Goal: Task Accomplishment & Management: Use online tool/utility

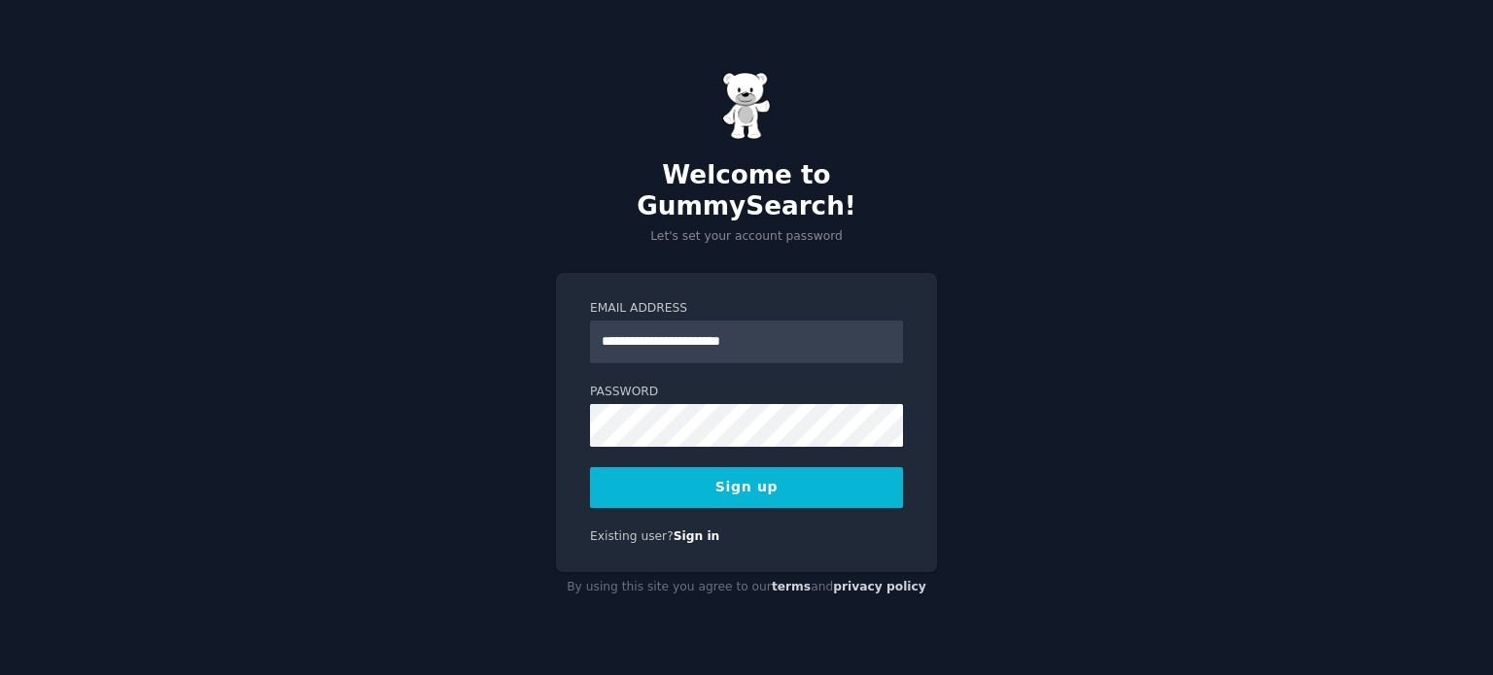
type input "**********"
click at [580, 407] on div "**********" at bounding box center [746, 422] width 381 height 299
click at [724, 467] on button "Sign up" at bounding box center [746, 487] width 313 height 41
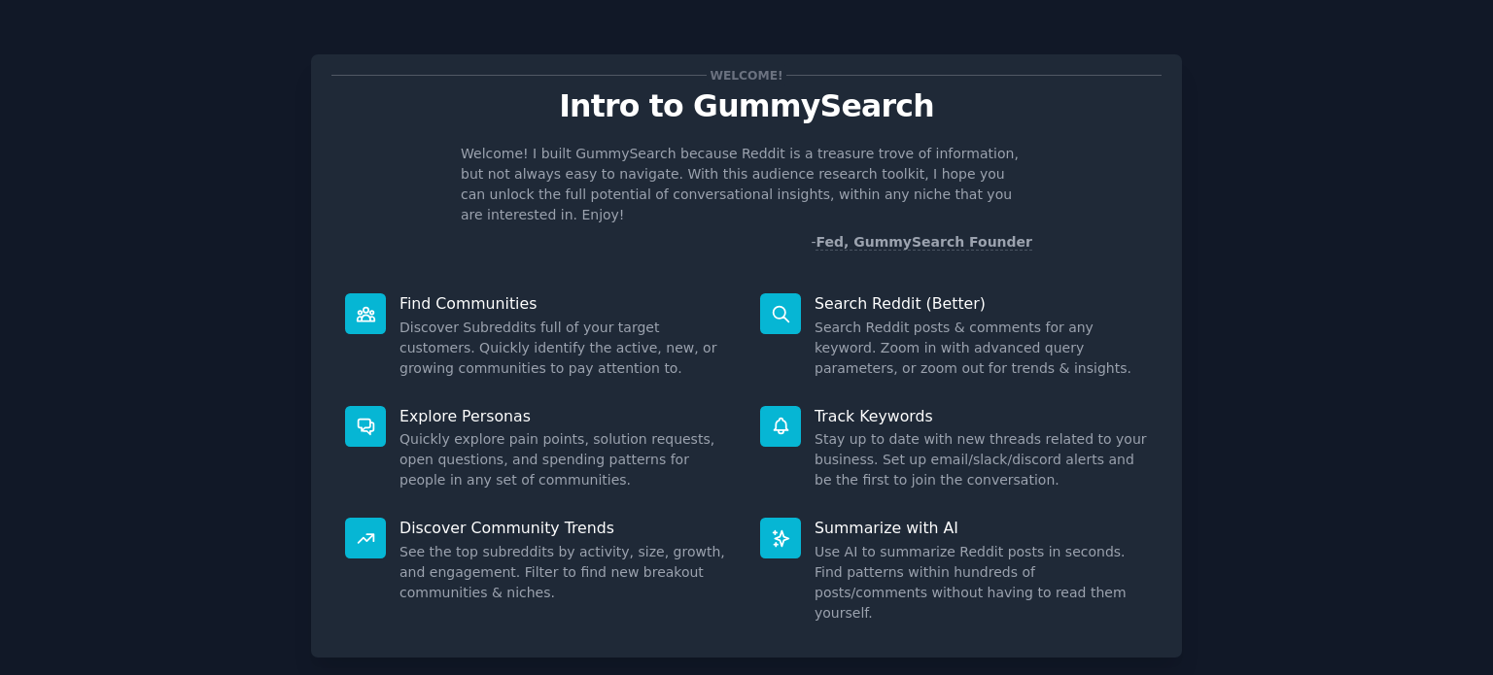
scroll to position [85, 0]
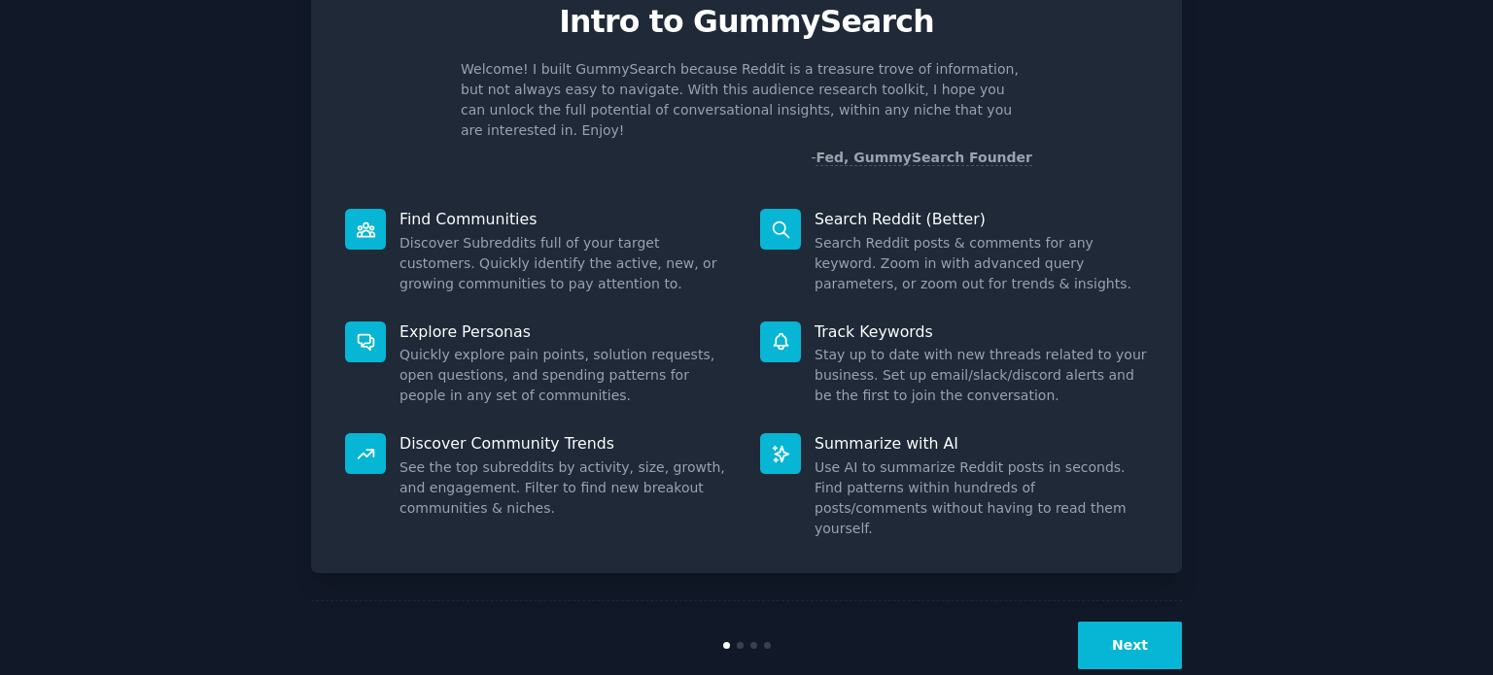
click at [1149, 622] on button "Next" at bounding box center [1130, 646] width 104 height 48
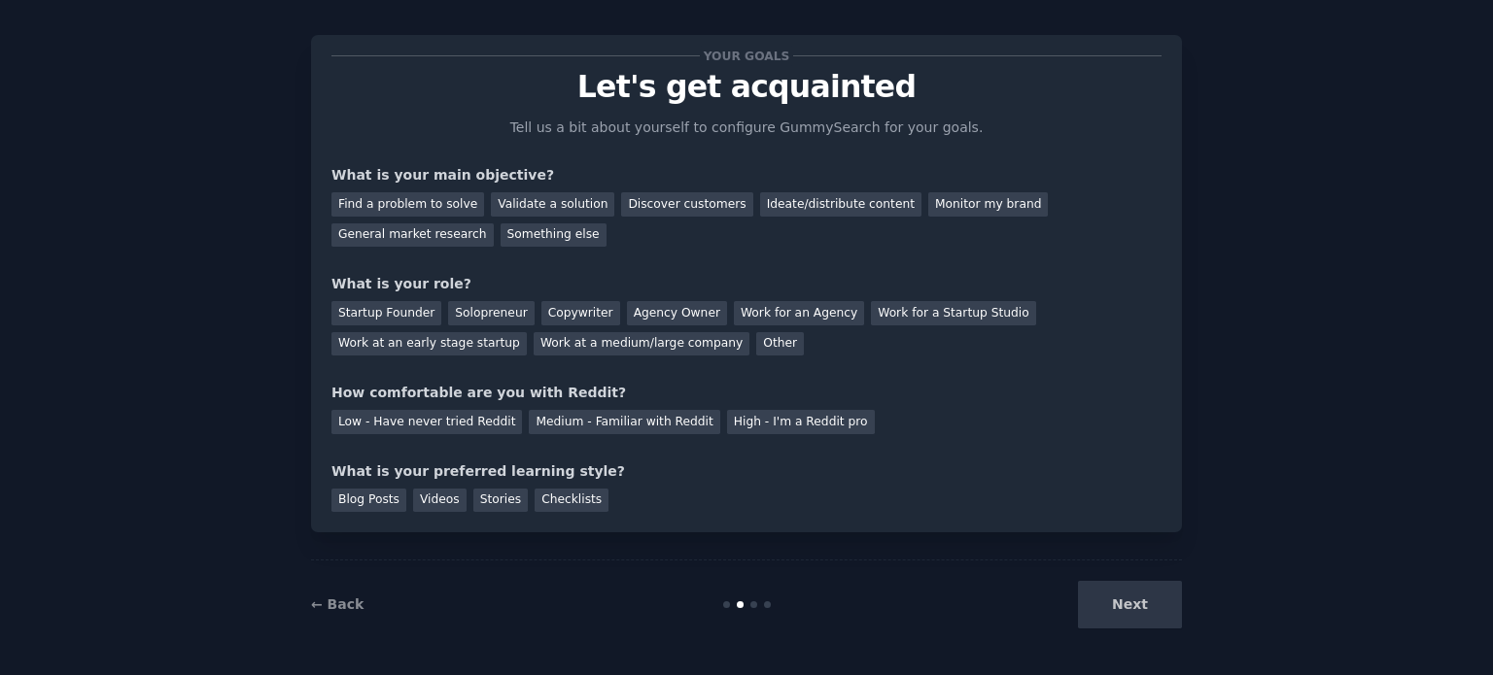
click at [1091, 594] on div "Next" at bounding box center [1036, 605] width 291 height 48
click at [423, 426] on div "Low - Have never tried Reddit" at bounding box center [426, 422] width 190 height 24
click at [541, 209] on div "Validate a solution" at bounding box center [552, 204] width 123 height 24
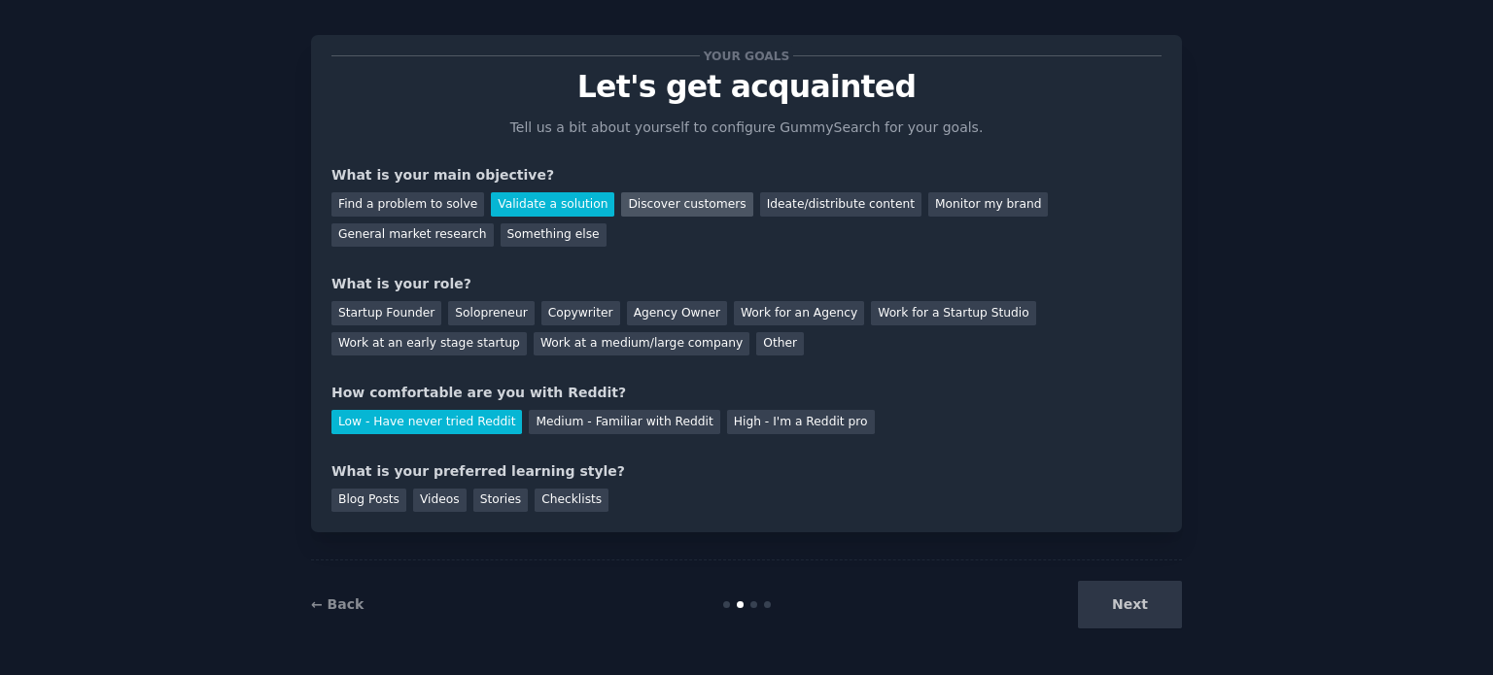
click at [621, 210] on div "Discover customers" at bounding box center [686, 204] width 131 height 24
click at [765, 209] on div "Ideate/distribute content" at bounding box center [840, 204] width 161 height 24
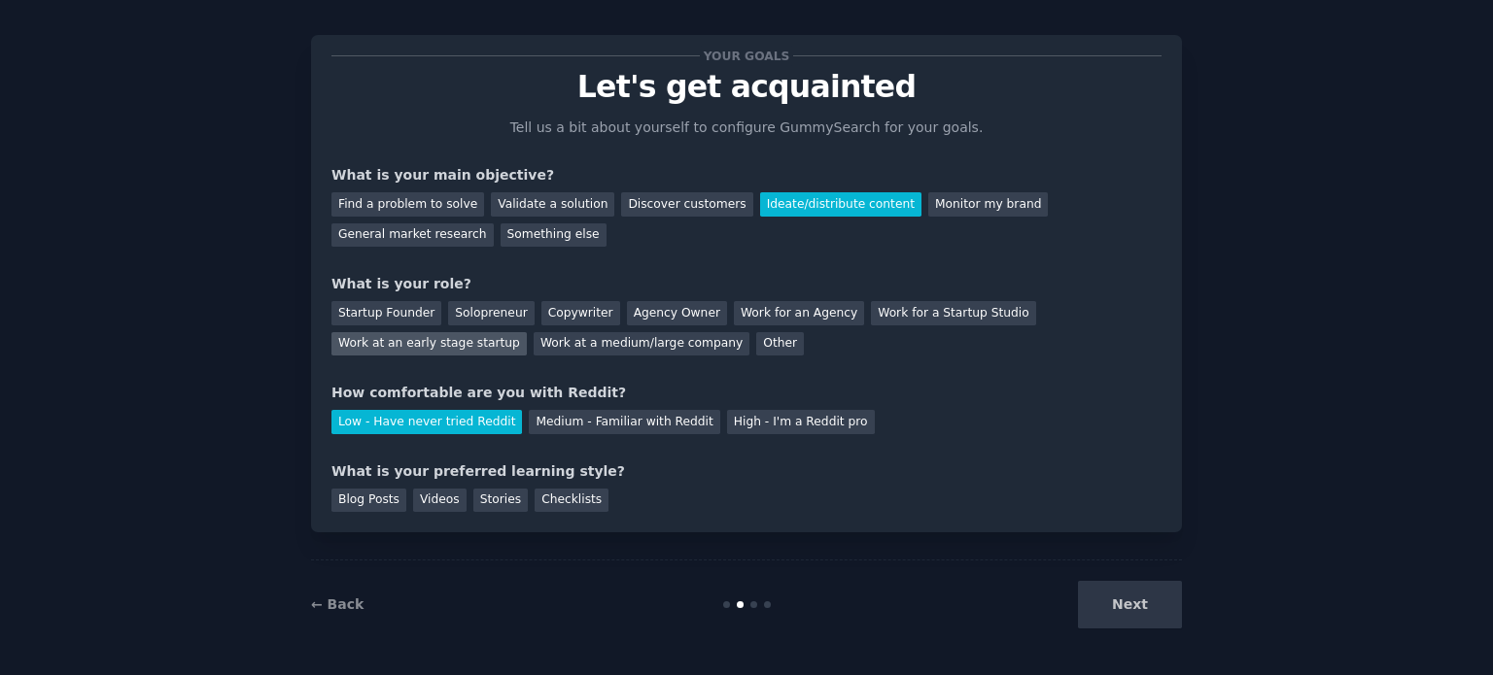
click at [527, 332] on div "Work at an early stage startup" at bounding box center [428, 344] width 195 height 24
click at [419, 500] on div "Videos" at bounding box center [439, 501] width 53 height 24
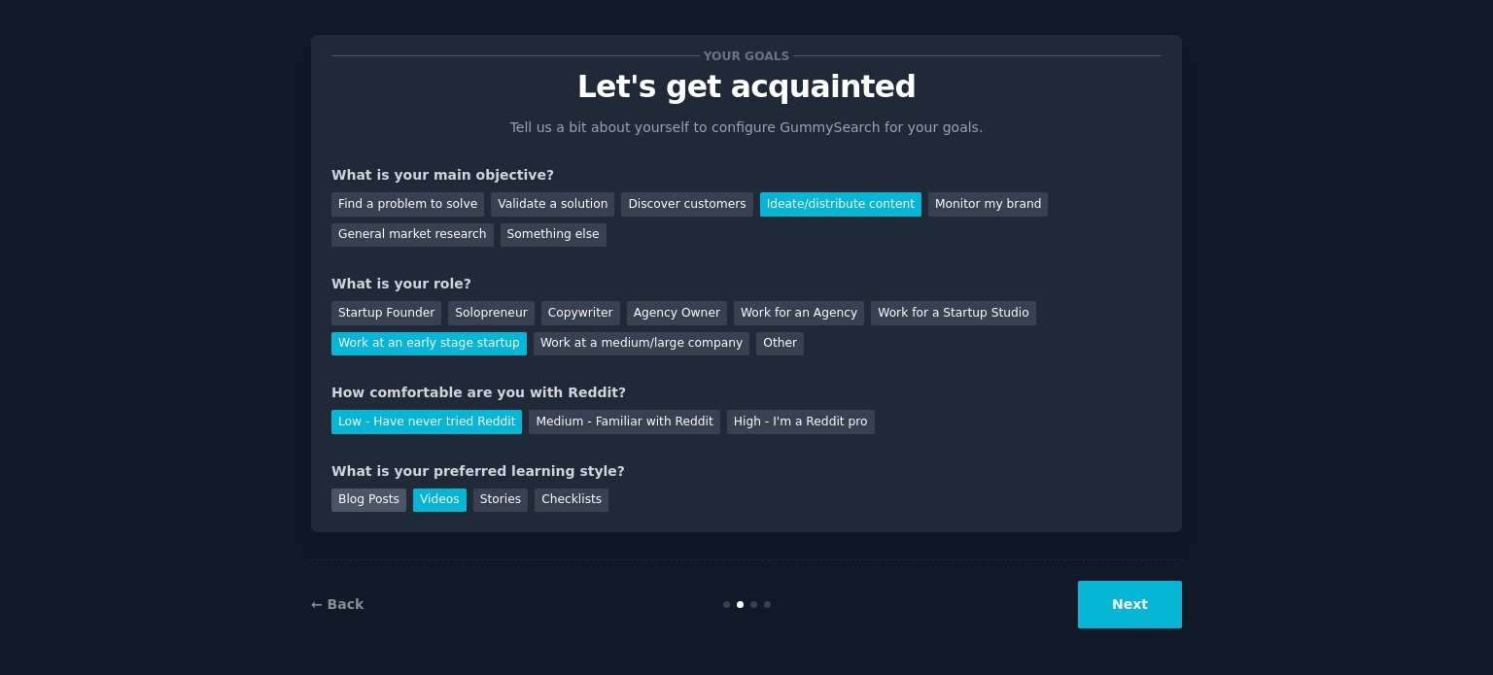
click at [355, 500] on div "Blog Posts" at bounding box center [368, 501] width 75 height 24
click at [450, 491] on div "Videos" at bounding box center [439, 501] width 53 height 24
click at [1127, 616] on button "Next" at bounding box center [1130, 605] width 104 height 48
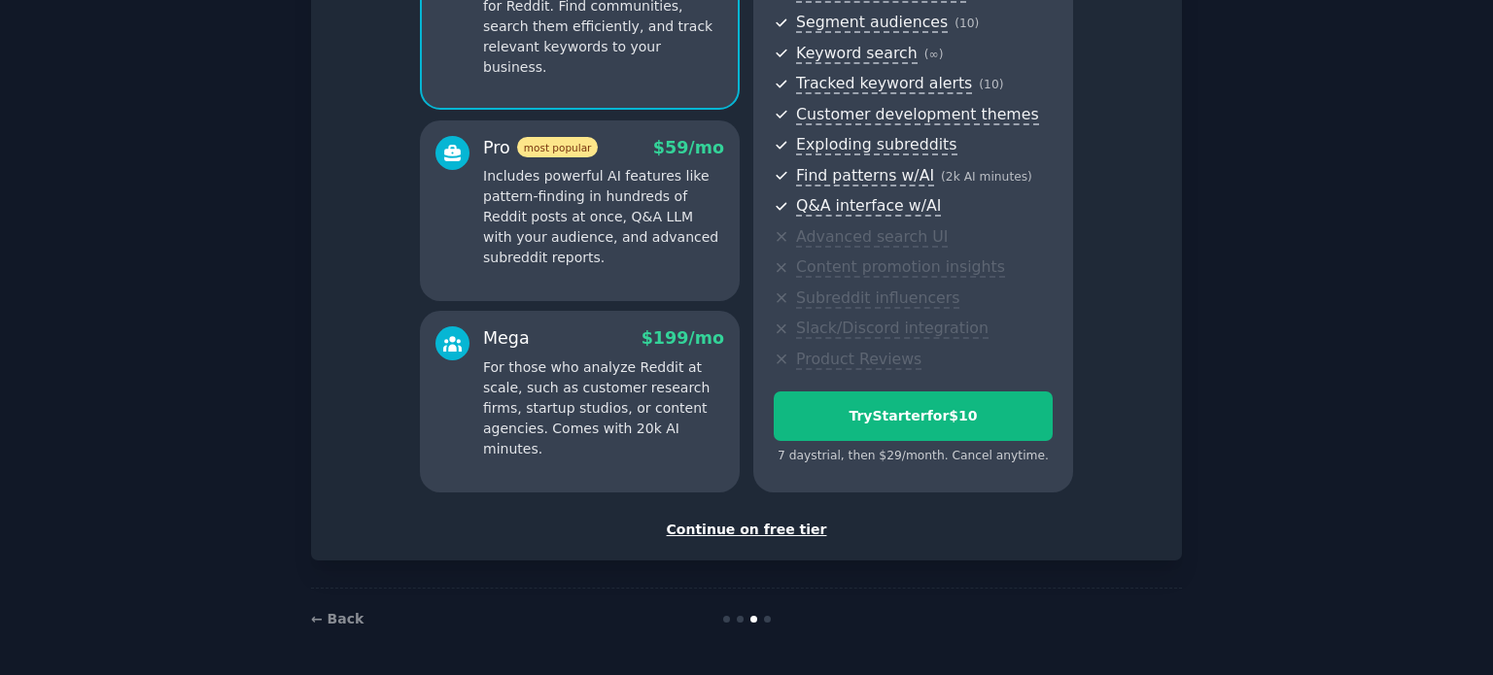
scroll to position [245, 0]
click at [745, 526] on div "Continue on free tier" at bounding box center [746, 530] width 830 height 20
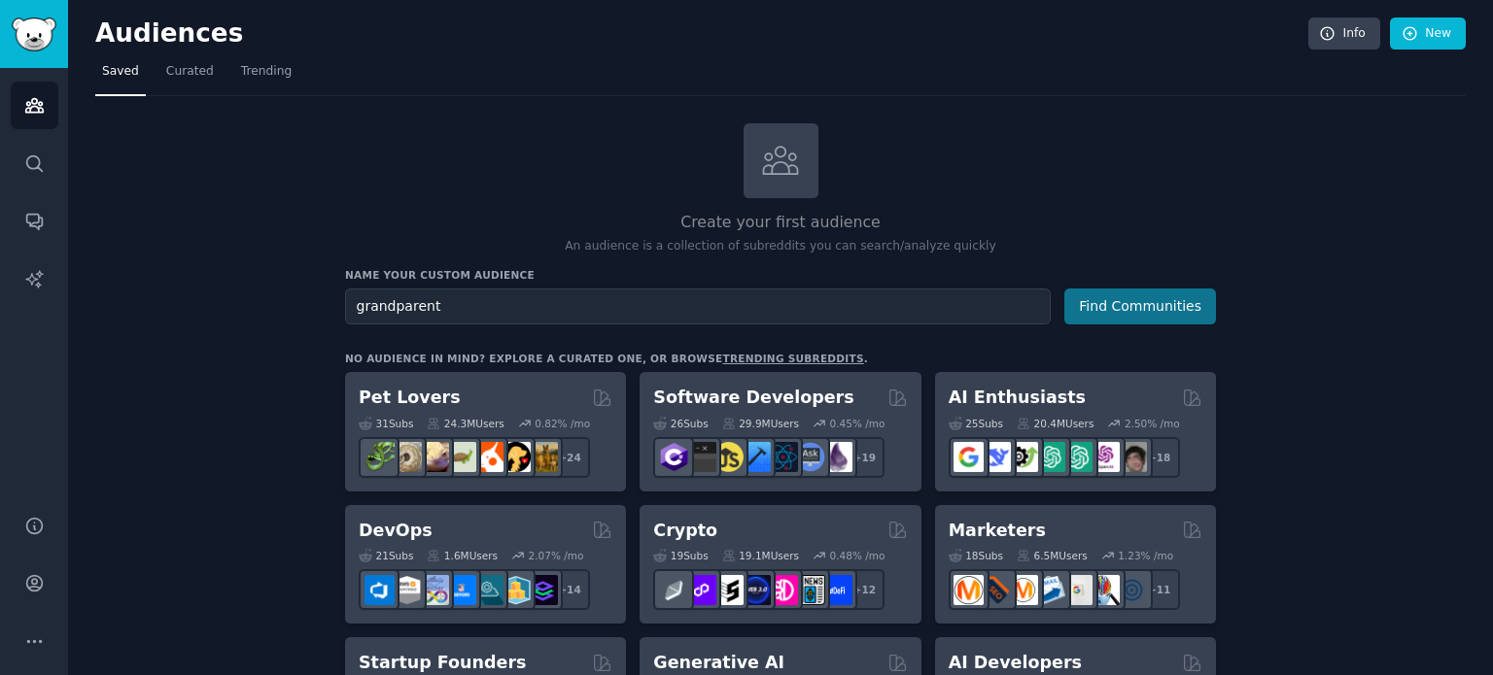
type input "grandparent"
click at [1102, 302] on button "Find Communities" at bounding box center [1140, 307] width 152 height 36
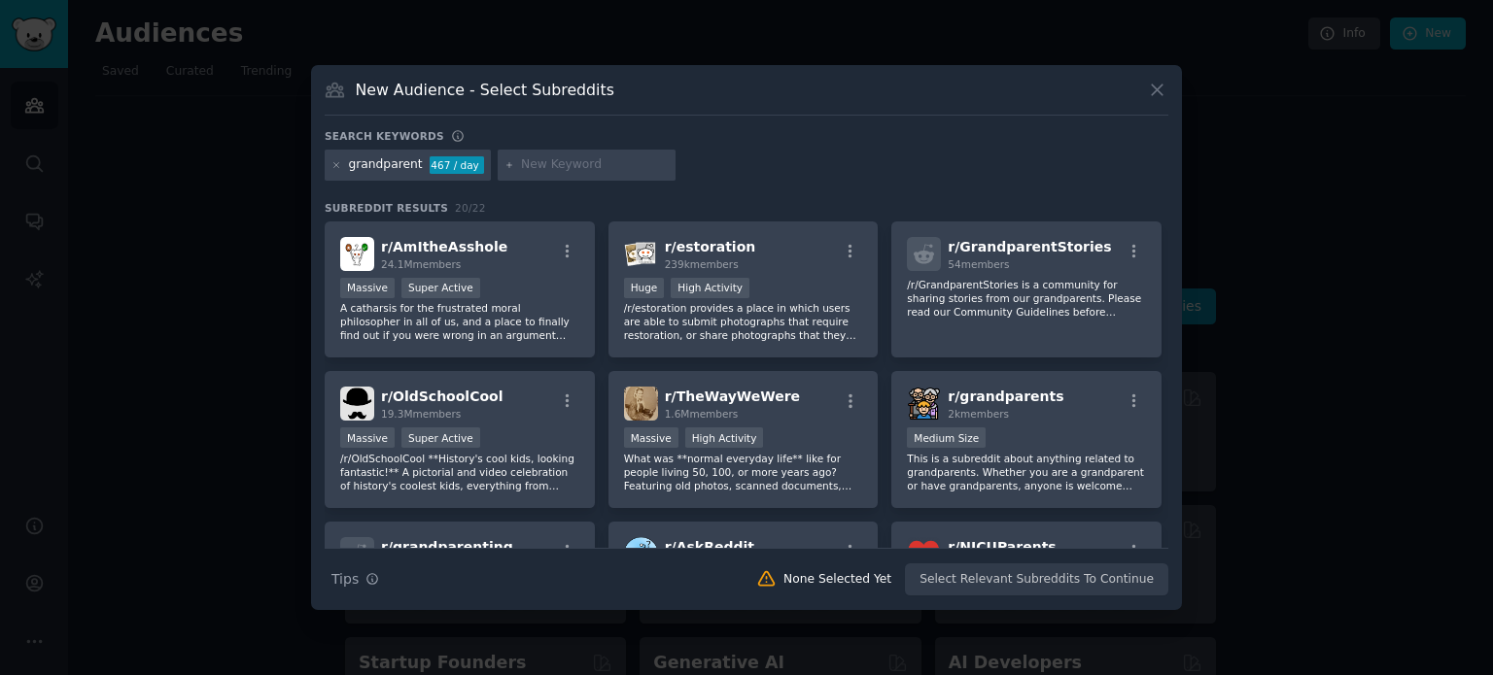
click at [1154, 94] on icon at bounding box center [1157, 90] width 20 height 20
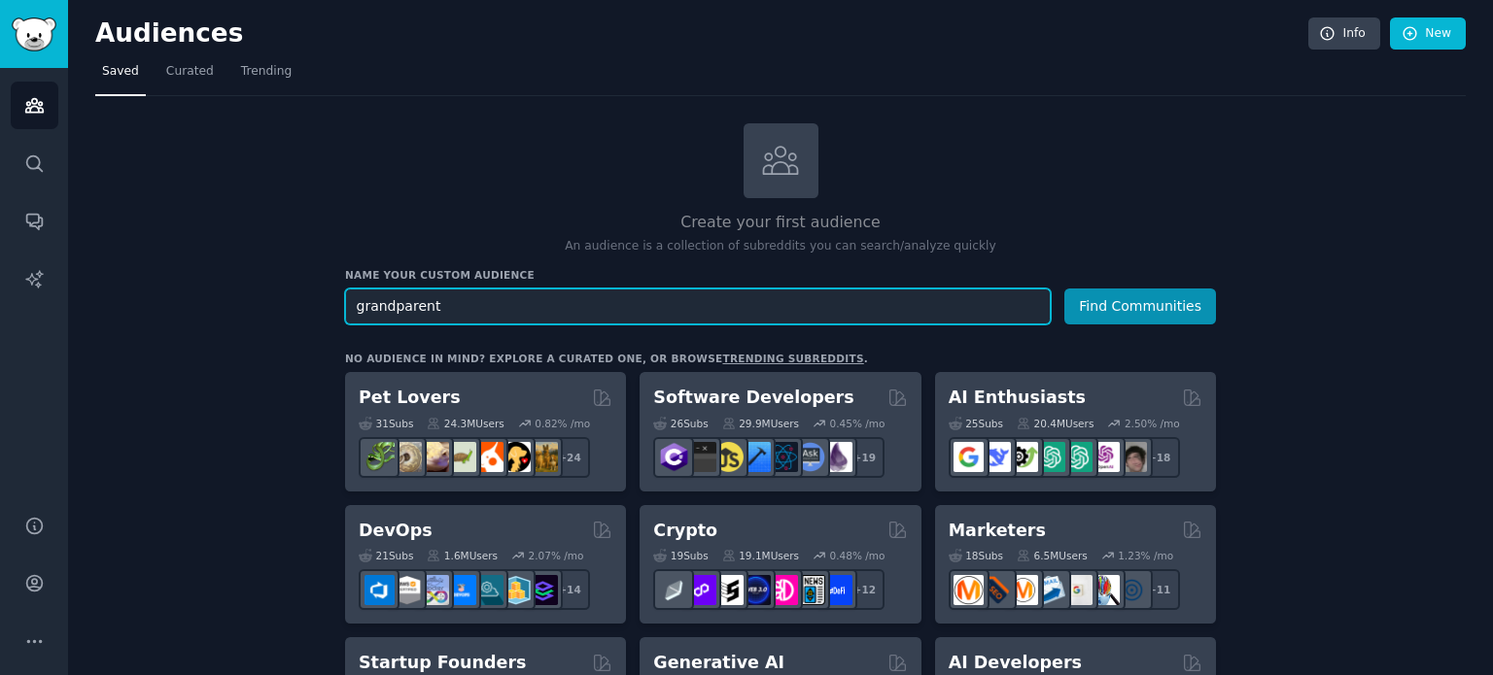
click at [385, 306] on input "grandparent" at bounding box center [697, 307] width 705 height 36
type input "family"
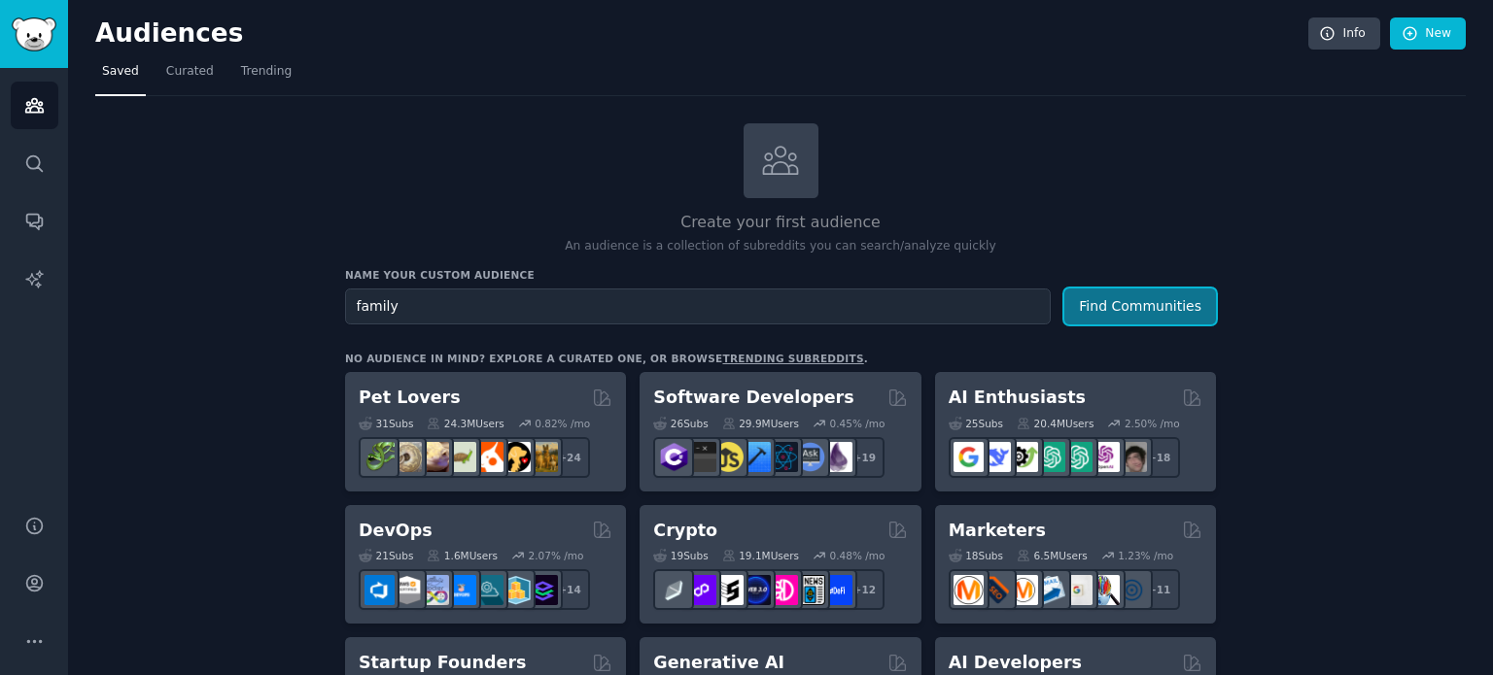
click at [1192, 310] on button "Find Communities" at bounding box center [1140, 307] width 152 height 36
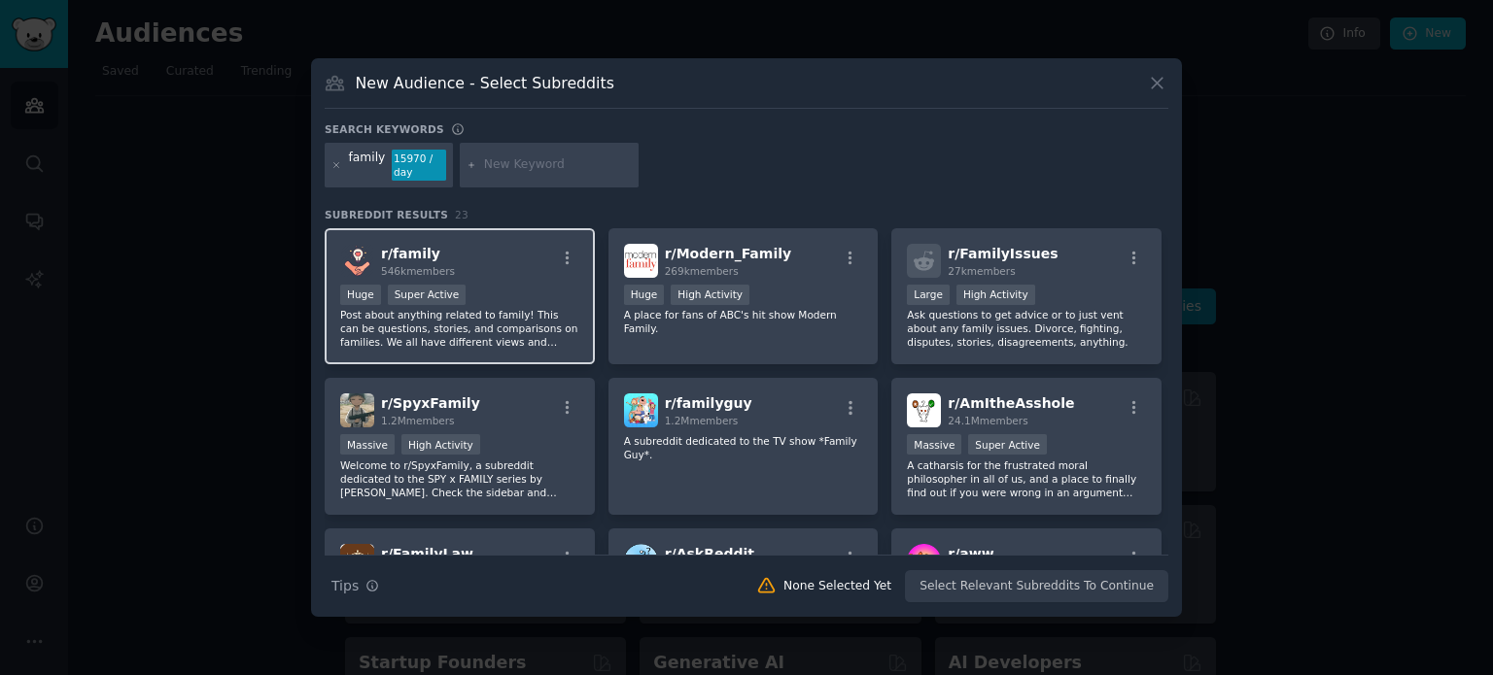
click at [466, 322] on p "Post about anything related to family! This can be questions, stories, and comp…" at bounding box center [459, 328] width 239 height 41
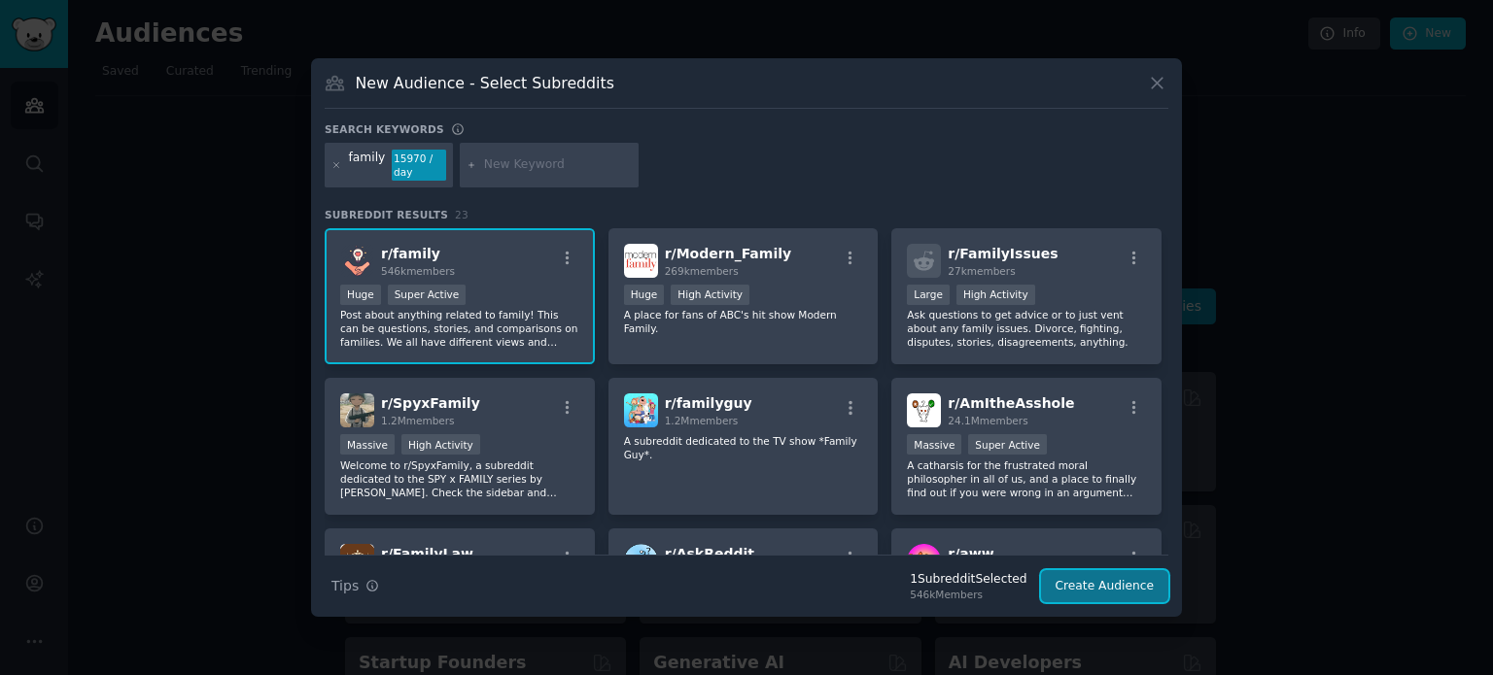
click at [1119, 594] on button "Create Audience" at bounding box center [1105, 586] width 128 height 33
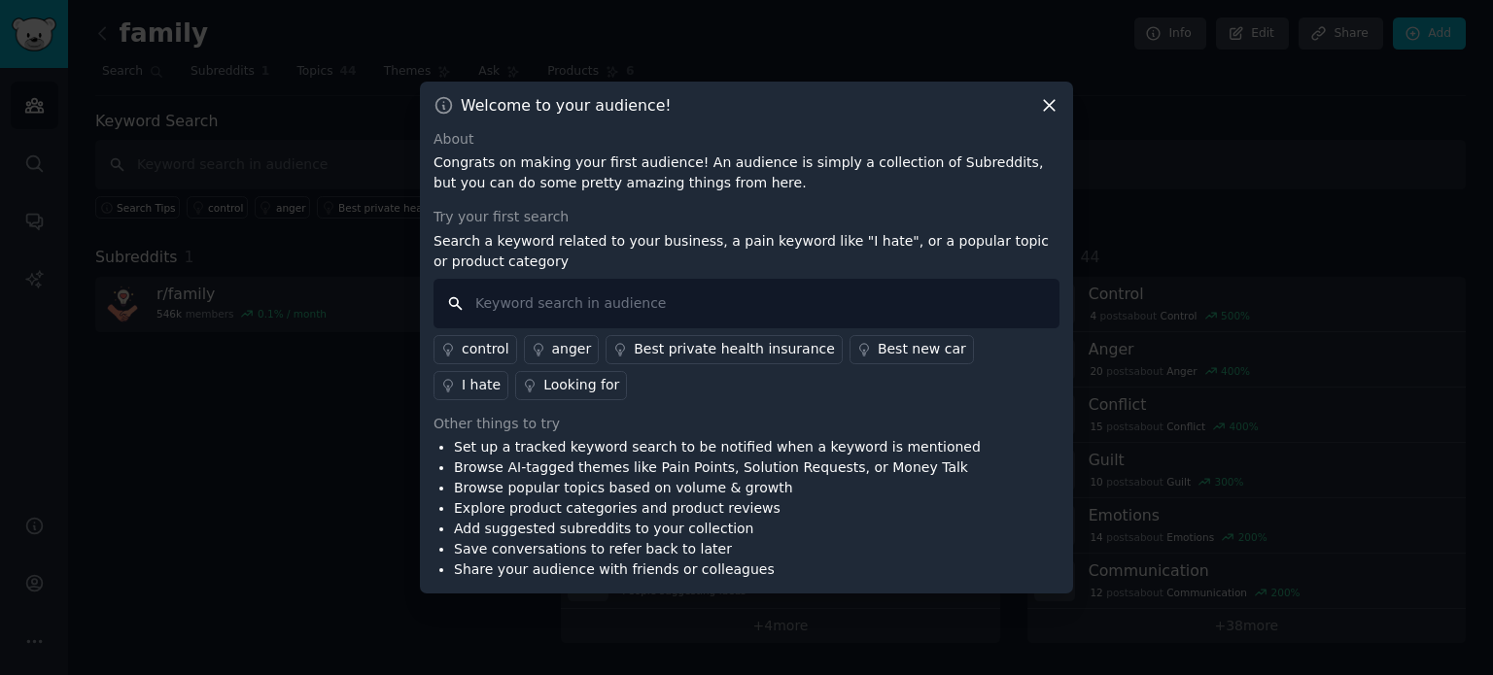
click at [575, 301] on input "text" at bounding box center [746, 304] width 626 height 50
type input "present grandparent"
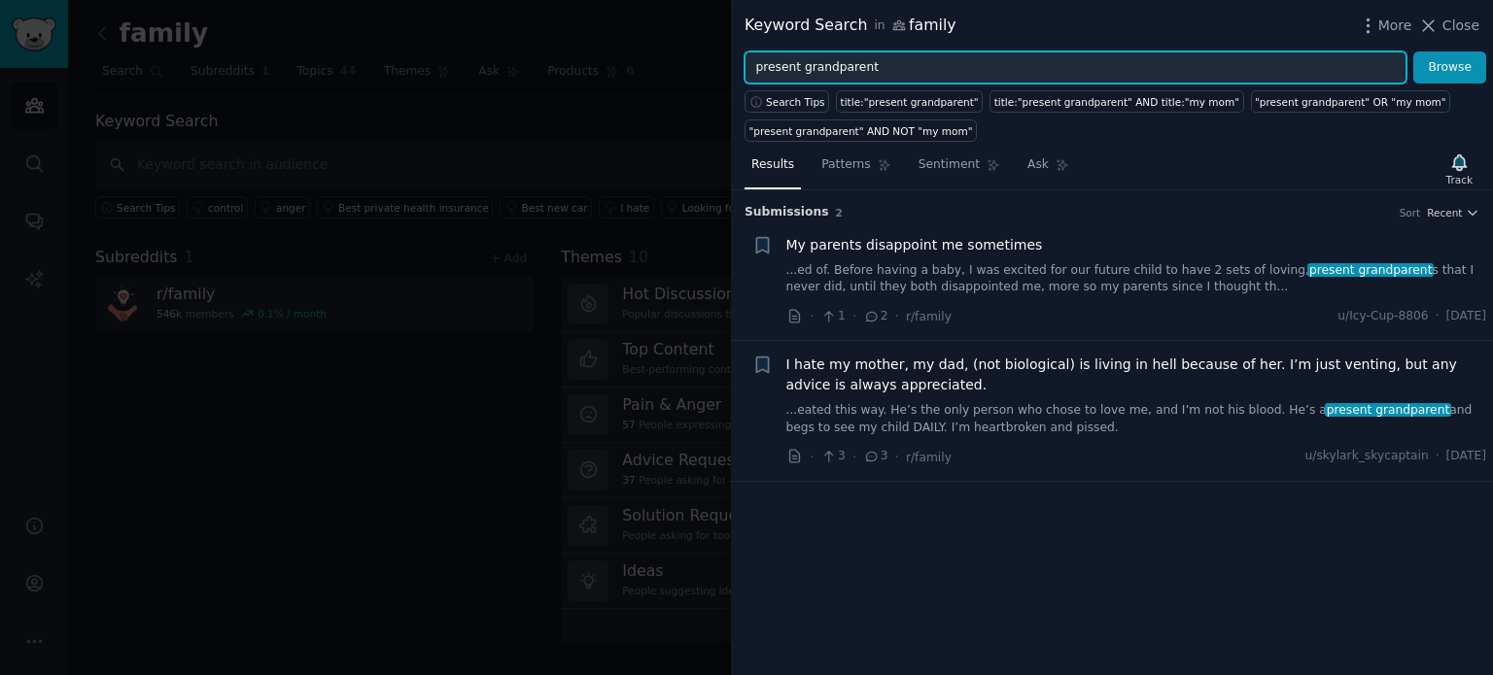
click at [841, 65] on input "present grandparent" at bounding box center [1075, 68] width 662 height 33
click at [773, 65] on input "present grandparent" at bounding box center [1075, 68] width 662 height 33
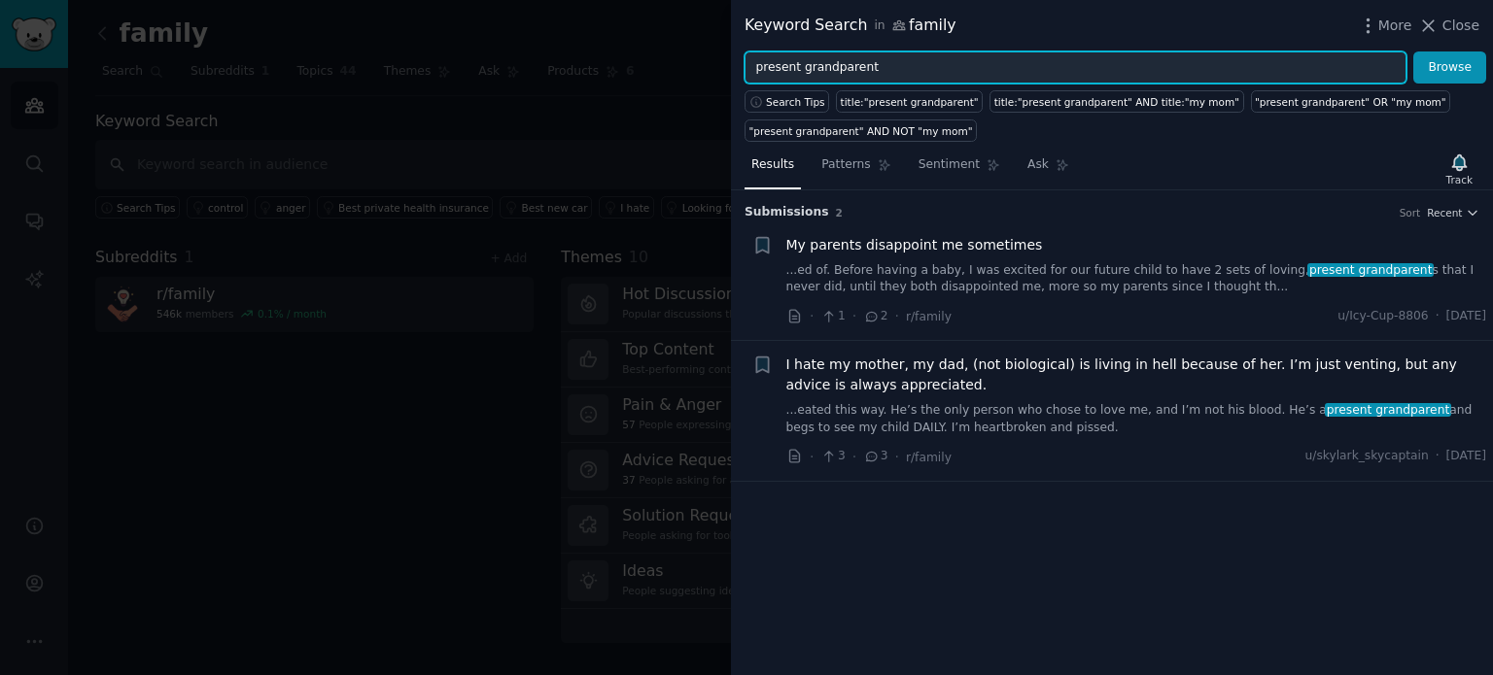
click at [773, 65] on input "present grandparent" at bounding box center [1075, 68] width 662 height 33
click at [1413, 52] on button "Browse" at bounding box center [1449, 68] width 73 height 33
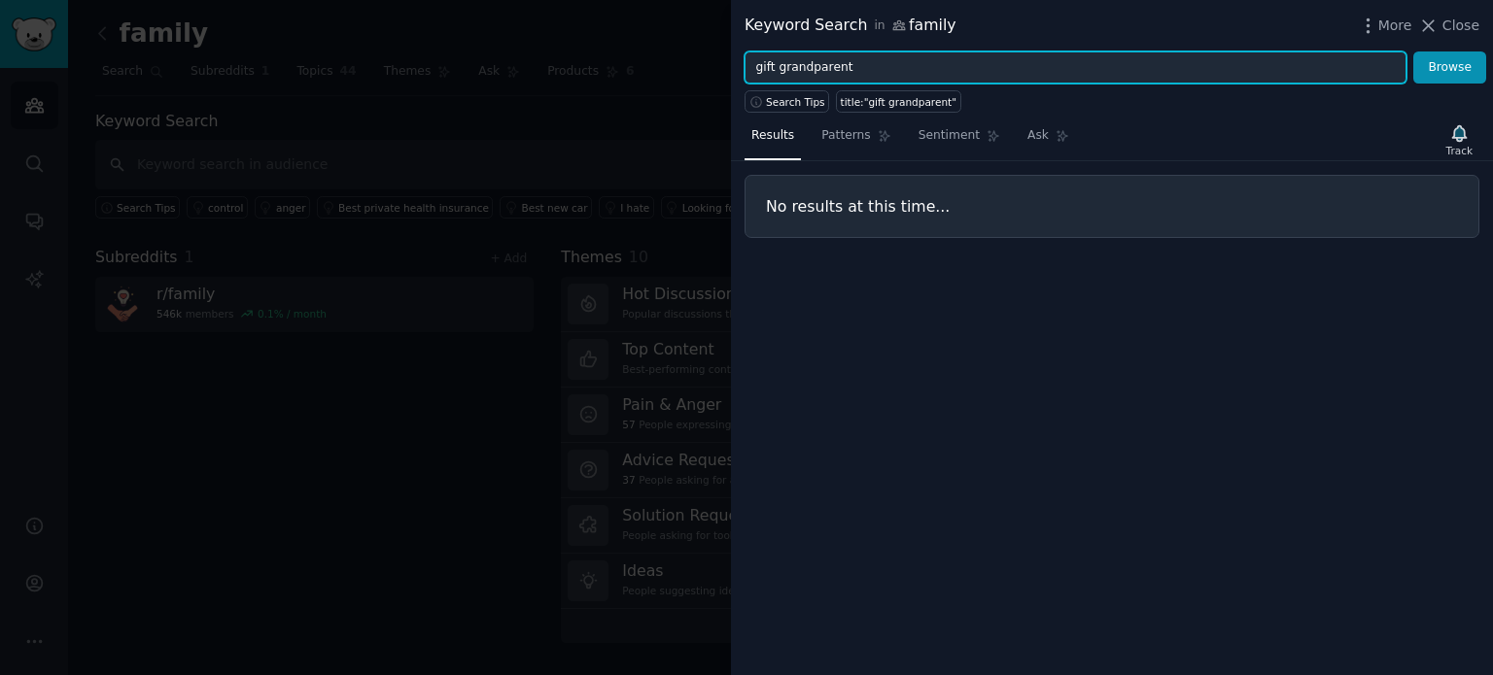
click at [793, 67] on input "gift grandparent" at bounding box center [1075, 68] width 662 height 33
type input "gift"
click at [1413, 52] on button "Browse" at bounding box center [1449, 68] width 73 height 33
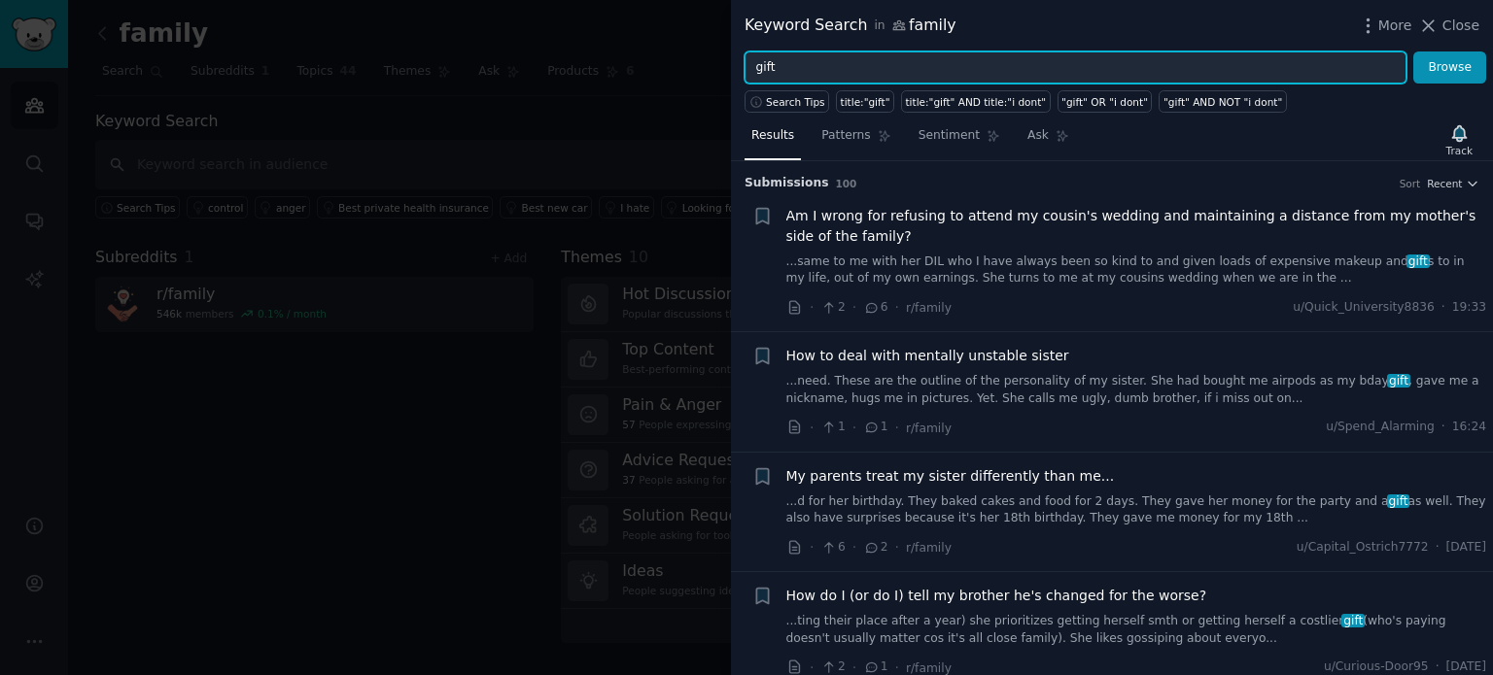
click at [847, 70] on input "gift" at bounding box center [1075, 68] width 662 height 33
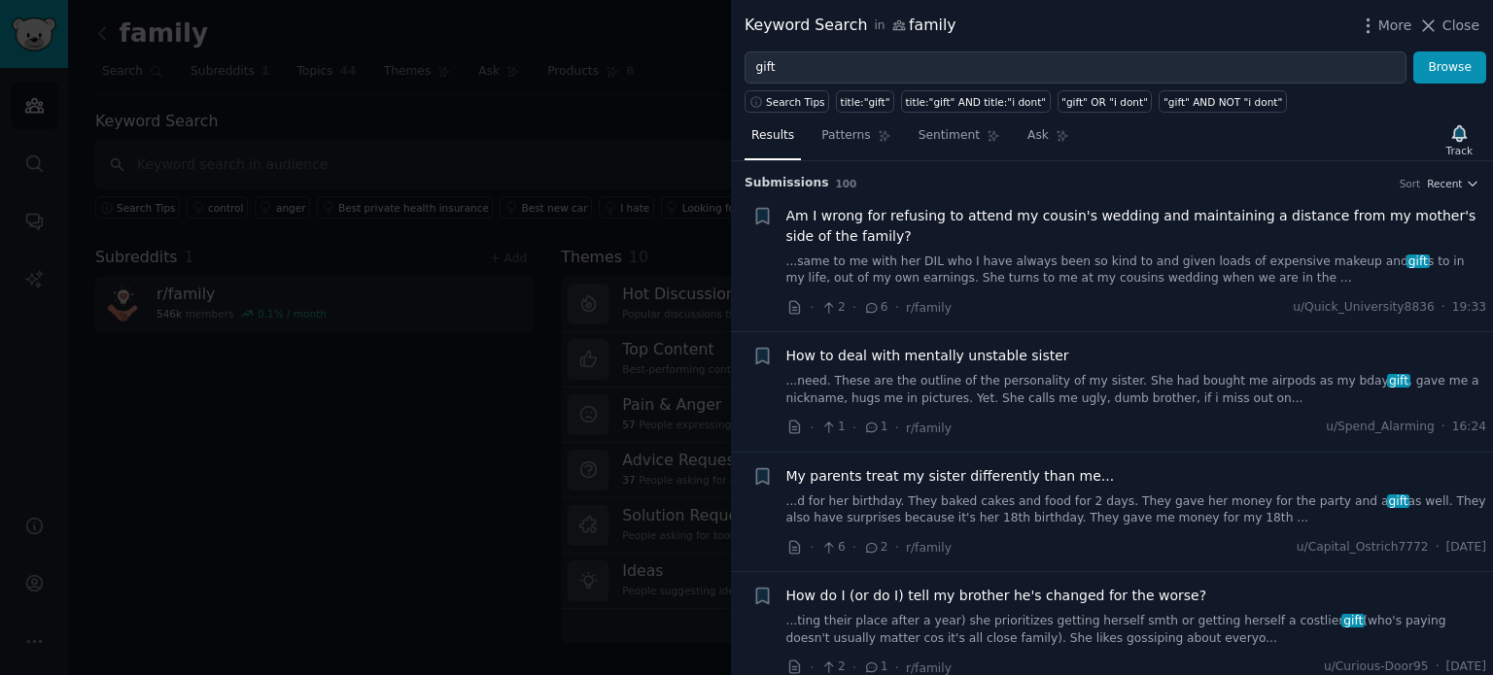
click at [596, 56] on div at bounding box center [746, 337] width 1493 height 675
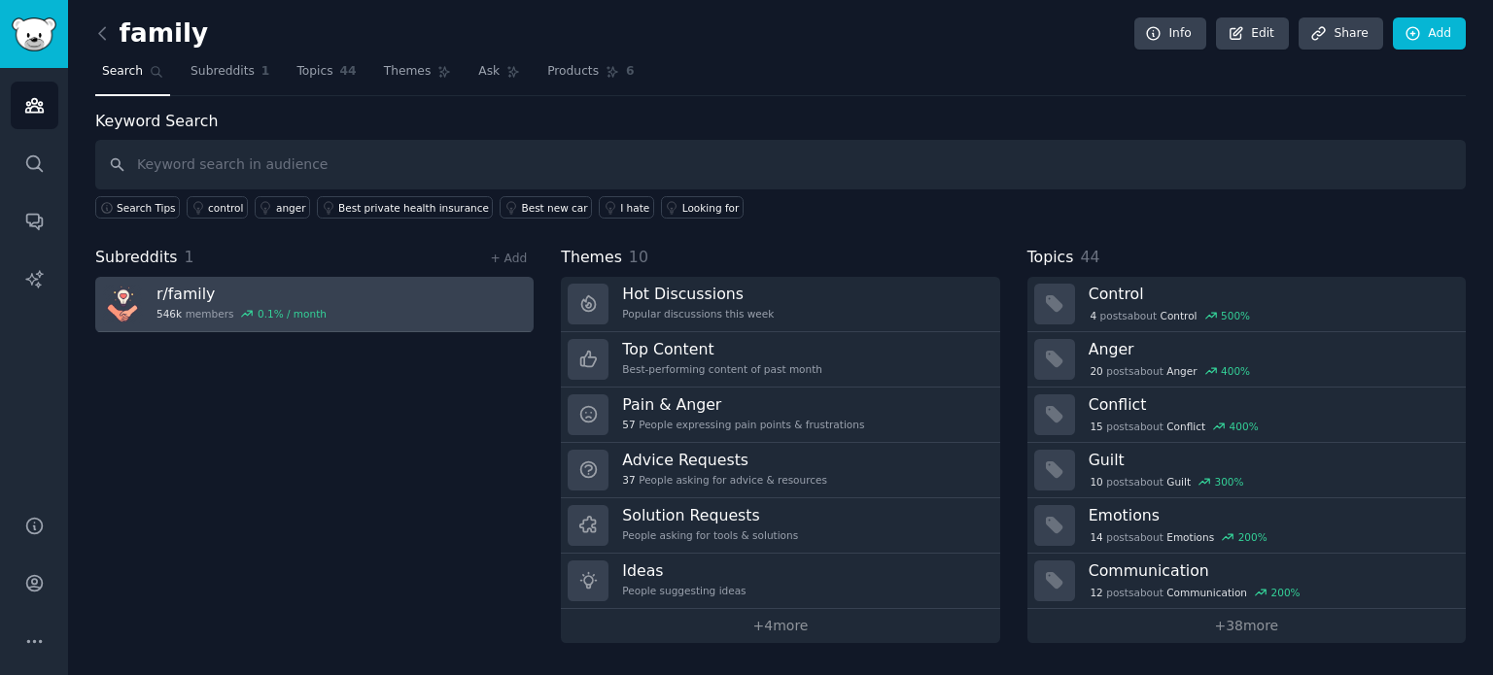
click at [340, 288] on link "r/ family 546k members 0.1 % / month" at bounding box center [314, 304] width 438 height 55
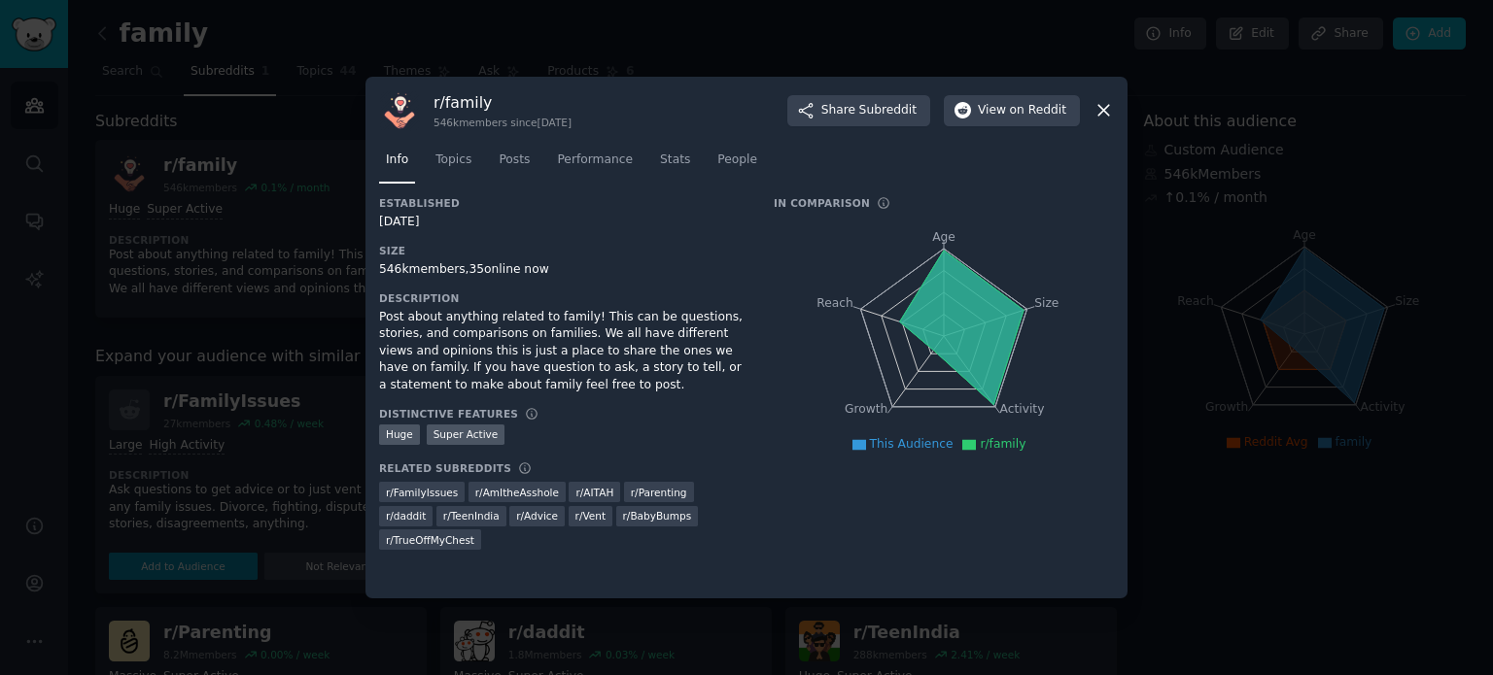
click at [303, 163] on div at bounding box center [746, 337] width 1493 height 675
